Goal: Transaction & Acquisition: Purchase product/service

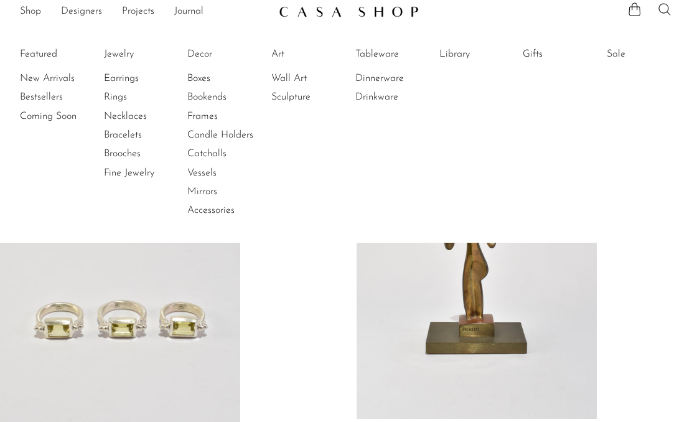
scroll to position [33, 0]
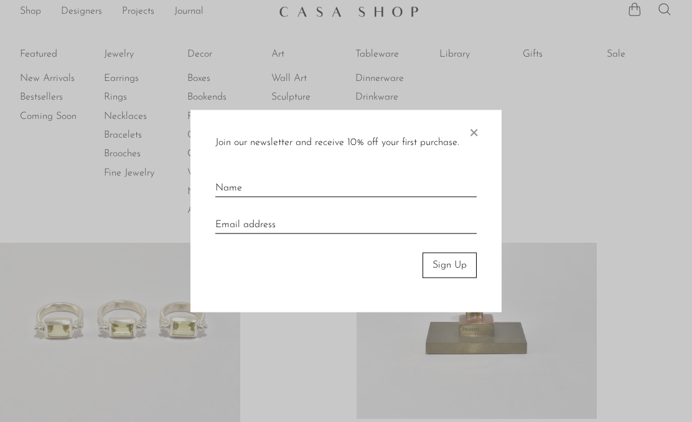
click at [474, 134] on span "×" at bounding box center [474, 130] width 12 height 40
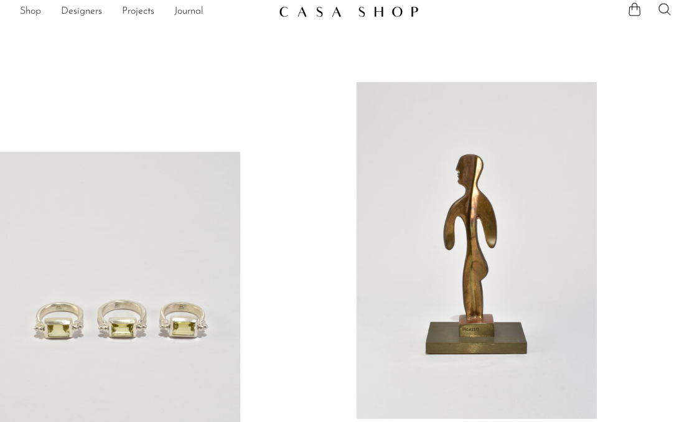
click at [30, 9] on link "Shop" at bounding box center [30, 12] width 21 height 16
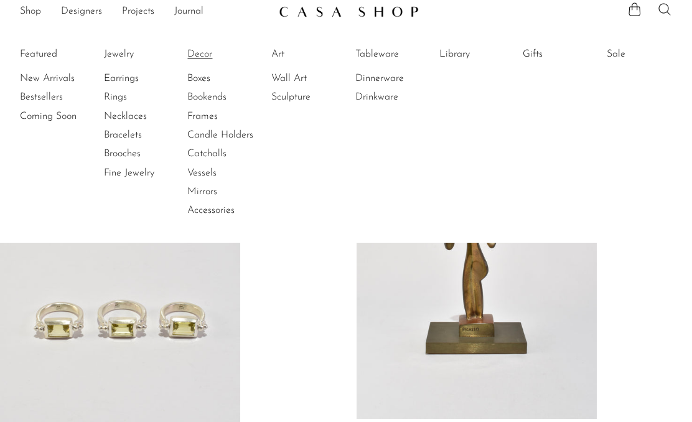
click at [204, 51] on link "Decor" at bounding box center [233, 54] width 93 height 14
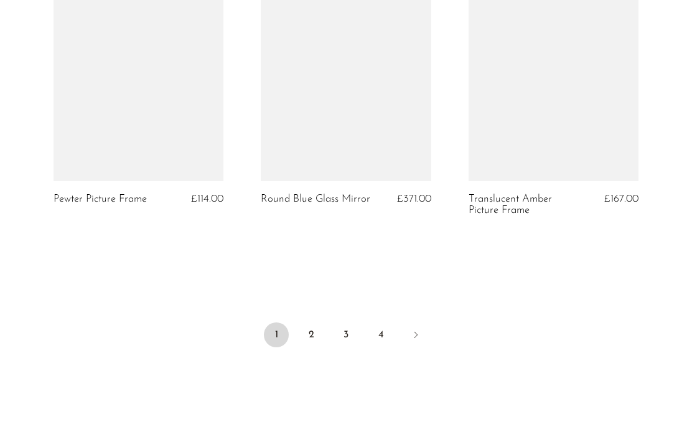
scroll to position [3528, 0]
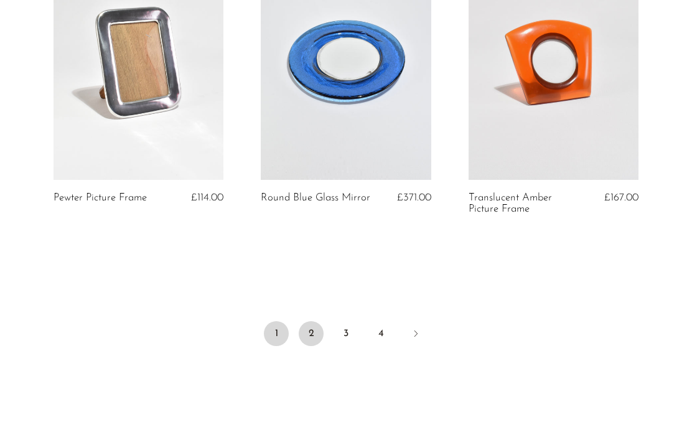
click at [309, 328] on link "2" at bounding box center [311, 333] width 25 height 25
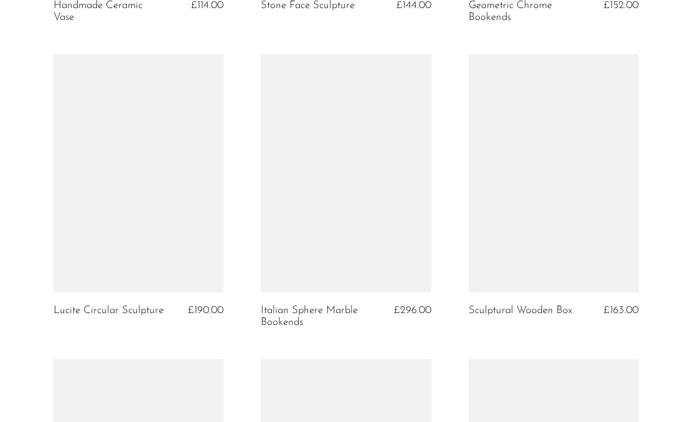
scroll to position [1888, 0]
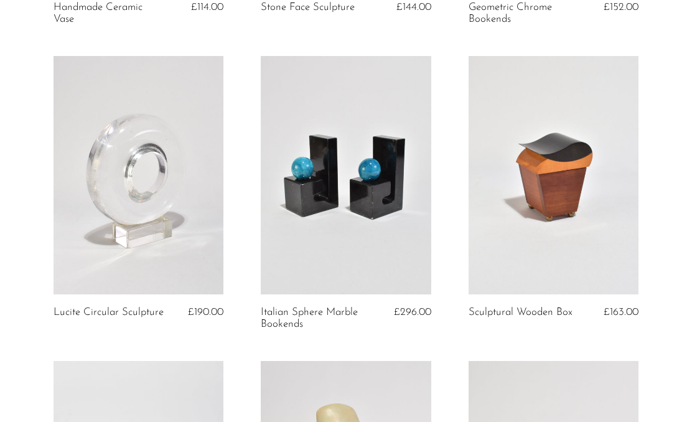
click at [548, 237] on link at bounding box center [554, 175] width 171 height 238
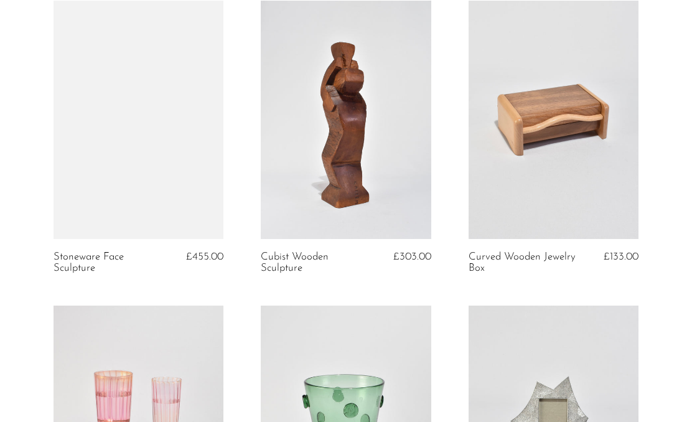
scroll to position [2855, 0]
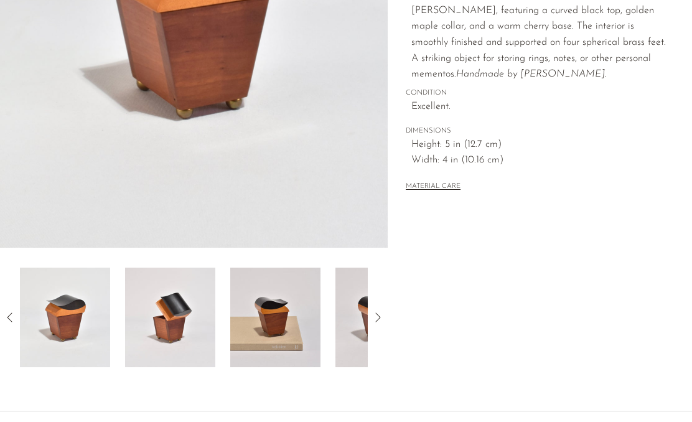
scroll to position [309, 0]
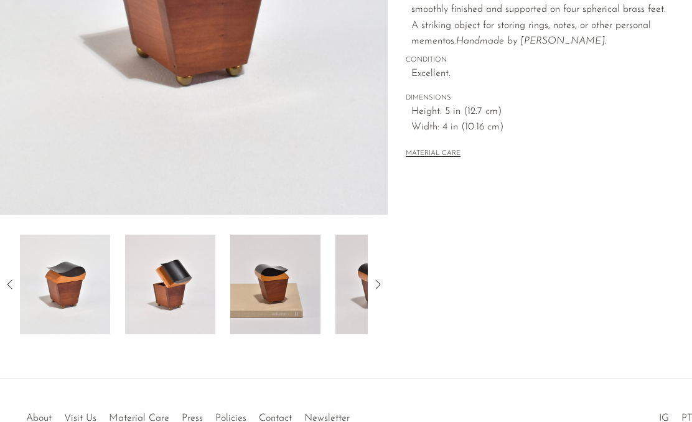
click at [171, 281] on img at bounding box center [170, 285] width 90 height 100
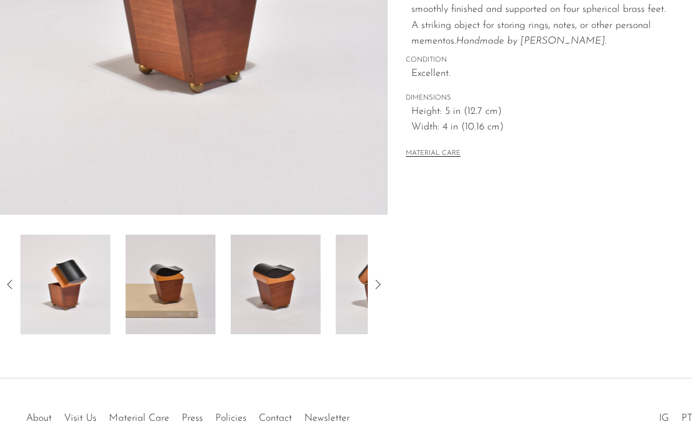
click at [290, 295] on img at bounding box center [275, 285] width 90 height 100
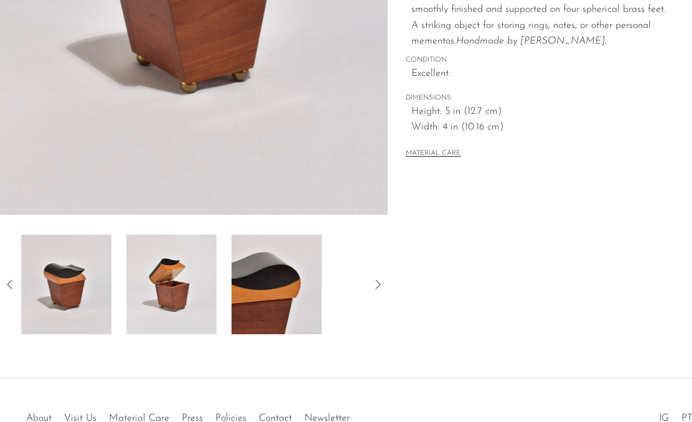
click at [290, 295] on img at bounding box center [277, 285] width 90 height 100
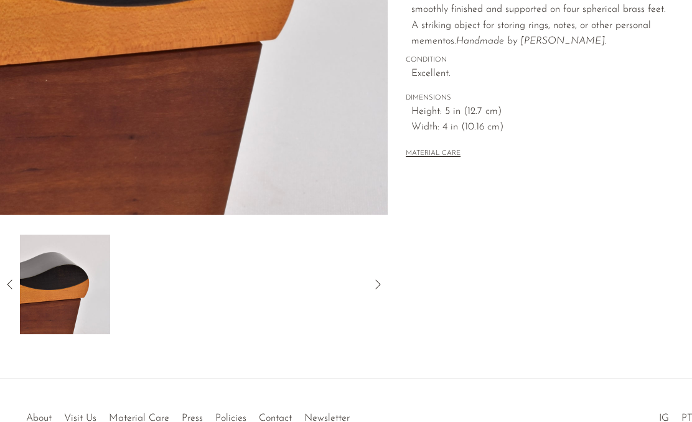
click at [4, 282] on icon at bounding box center [9, 284] width 15 height 15
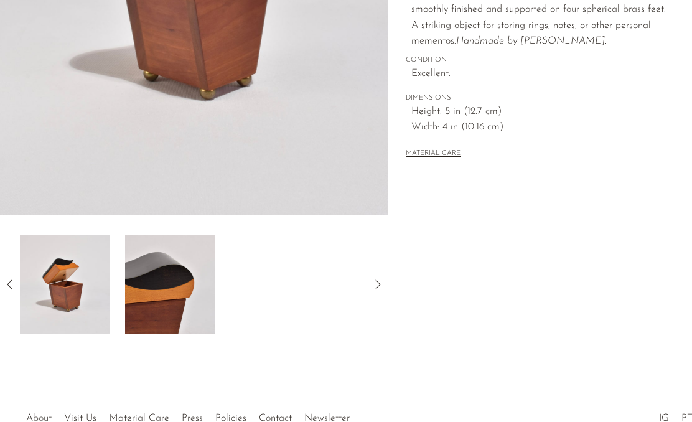
click at [79, 276] on img at bounding box center [65, 285] width 90 height 100
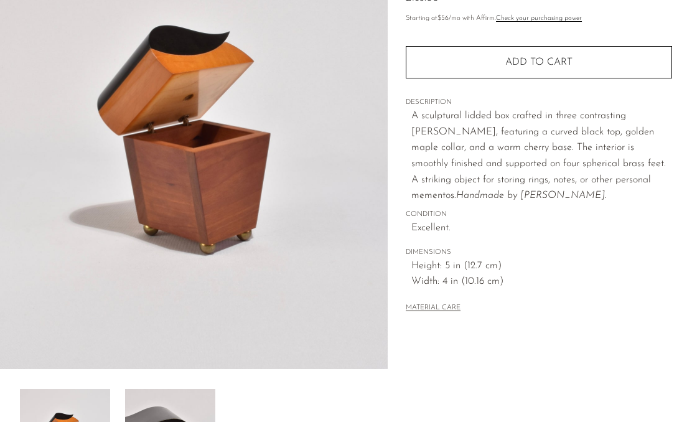
scroll to position [156, 0]
